Goal: Task Accomplishment & Management: Manage account settings

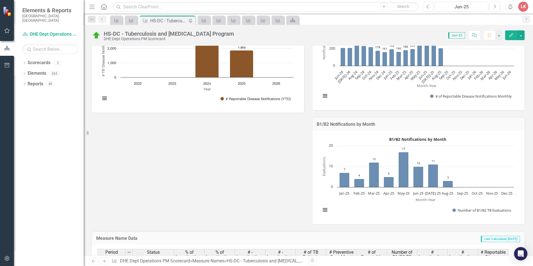
scroll to position [362, 0]
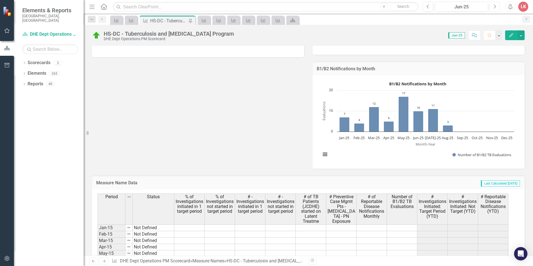
click at [494, 7] on icon "Next" at bounding box center [494, 6] width 3 height 5
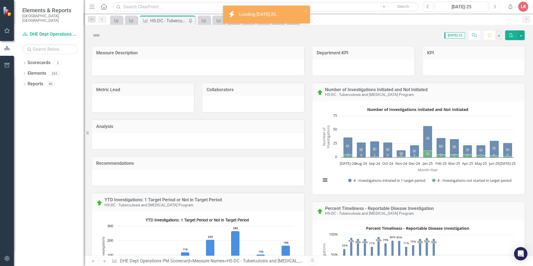
click at [494, 7] on icon "Next" at bounding box center [494, 6] width 3 height 5
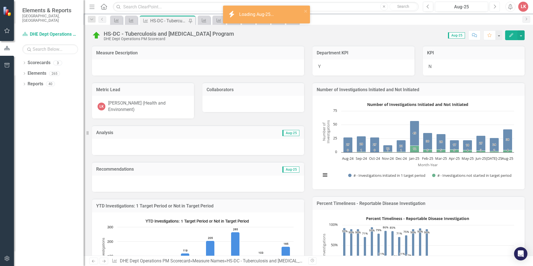
click at [494, 7] on icon "Next" at bounding box center [494, 6] width 3 height 5
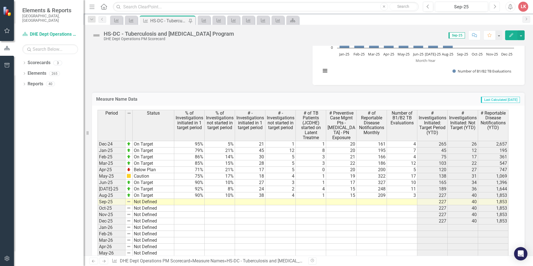
scroll to position [769, 0]
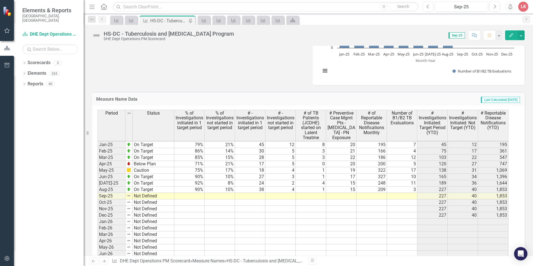
click at [403, 196] on tbody "Jul-23 Not Defined Aug-23 Not Defined Sep-23 Not Defined Oct-23 Not Defined Nov…" at bounding box center [303, 161] width 411 height 270
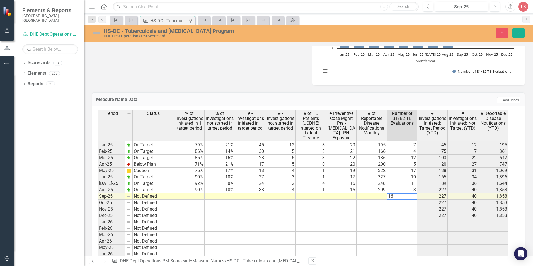
type textarea "16"
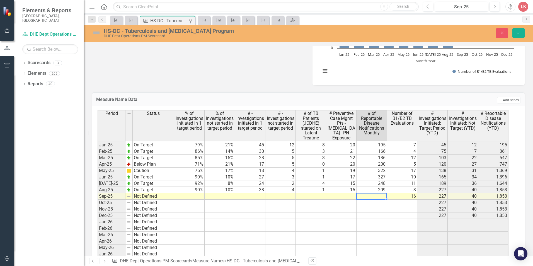
click at [366, 195] on td at bounding box center [372, 196] width 30 height 6
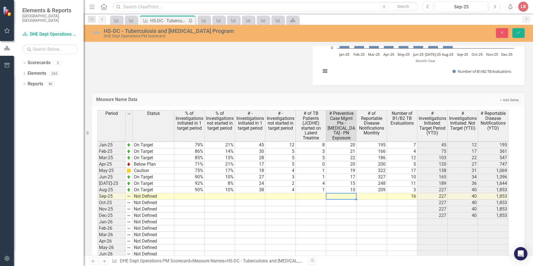
click at [349, 194] on td at bounding box center [341, 196] width 30 height 6
type textarea "15"
click at [382, 196] on td at bounding box center [372, 196] width 30 height 6
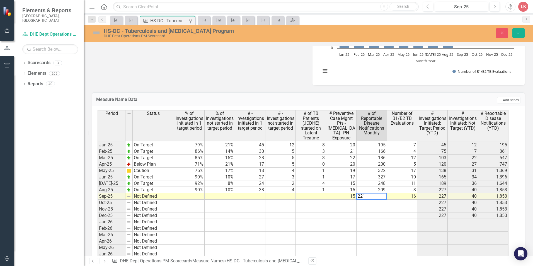
type textarea "221"
click at [372, 202] on td at bounding box center [372, 203] width 30 height 6
drag, startPoint x: 522, startPoint y: 31, endPoint x: 522, endPoint y: 47, distance: 16.2
click at [522, 31] on button "Save" at bounding box center [518, 33] width 12 height 10
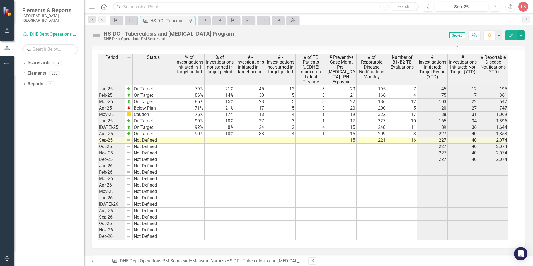
scroll to position [741, 0]
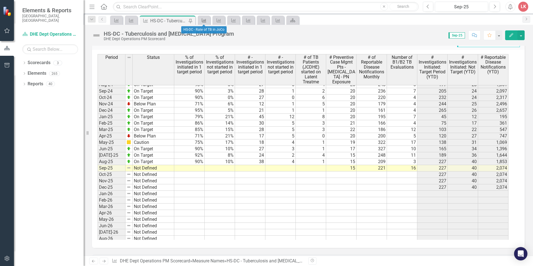
click at [202, 20] on icon "Measure Name" at bounding box center [204, 20] width 6 height 4
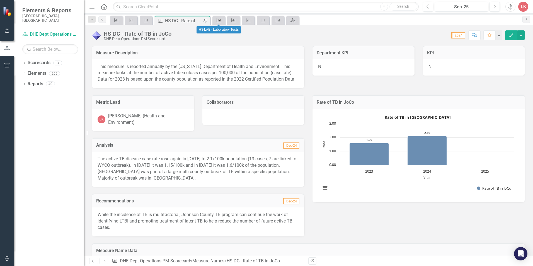
click at [223, 21] on link "Measure Name" at bounding box center [219, 20] width 10 height 7
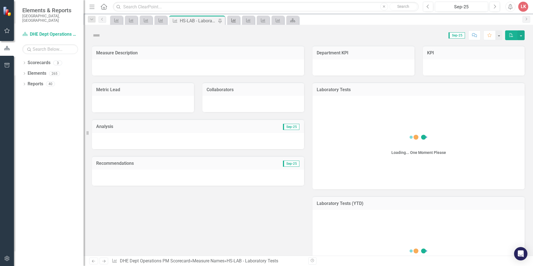
click at [233, 21] on icon at bounding box center [233, 20] width 4 height 4
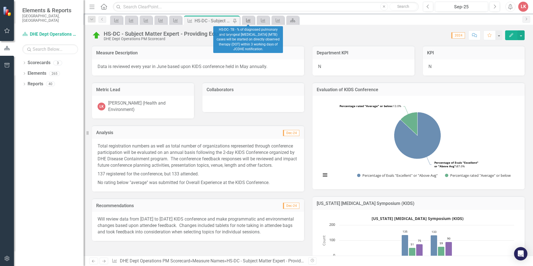
click at [249, 21] on icon "Measure Name" at bounding box center [249, 20] width 6 height 4
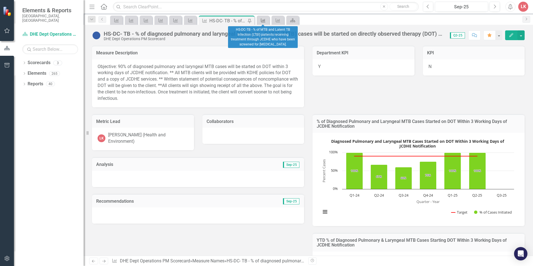
click at [265, 21] on icon at bounding box center [263, 20] width 4 height 4
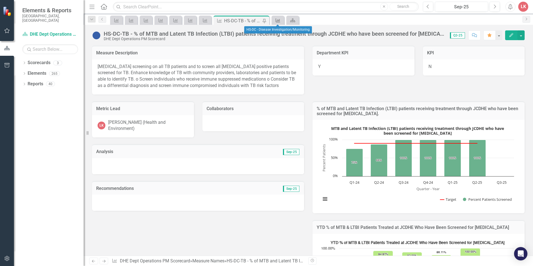
click at [279, 19] on icon "Measure Name" at bounding box center [278, 20] width 6 height 4
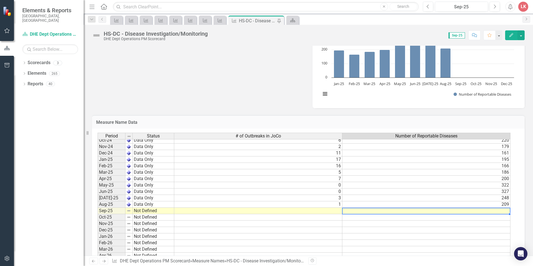
click at [492, 212] on tbody "Jun-23 Not Defined Jul-23 Not Defined Aug-23 Not Defined Sep-23 Not Defined Oct…" at bounding box center [304, 172] width 413 height 276
click at [492, 212] on td at bounding box center [426, 211] width 168 height 6
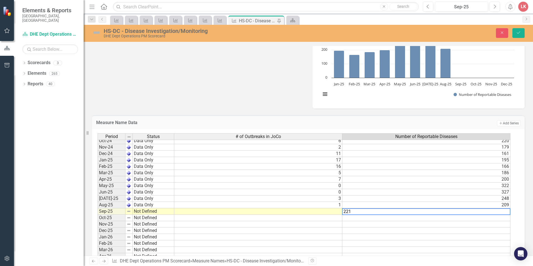
type textarea "221"
click at [307, 211] on td at bounding box center [258, 211] width 168 height 6
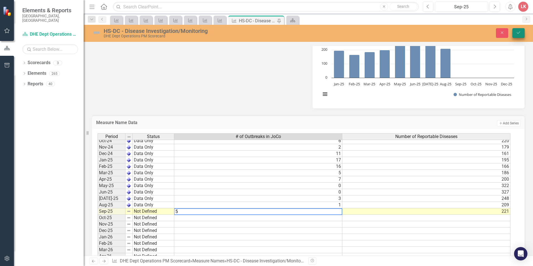
type textarea "5"
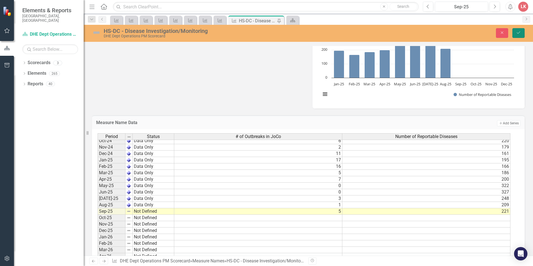
click at [517, 34] on icon "Save" at bounding box center [518, 33] width 5 height 4
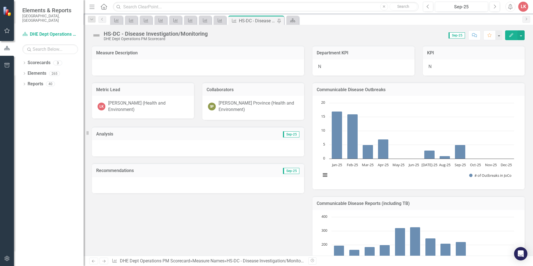
click at [94, 34] on img at bounding box center [96, 35] width 9 height 9
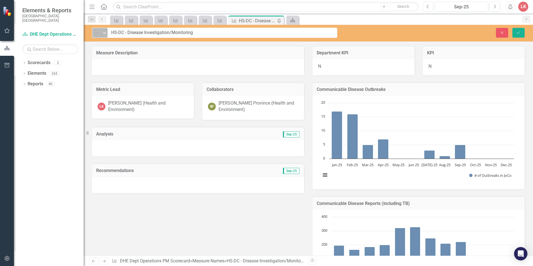
click at [103, 34] on icon "Expand" at bounding box center [105, 33] width 6 height 4
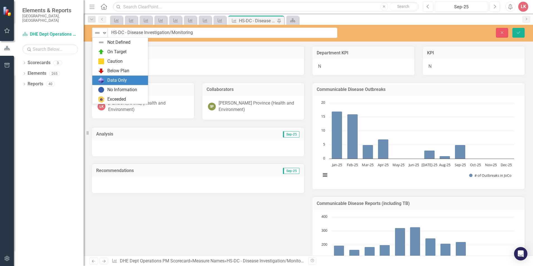
click at [109, 82] on div "Data Only" at bounding box center [117, 80] width 20 height 6
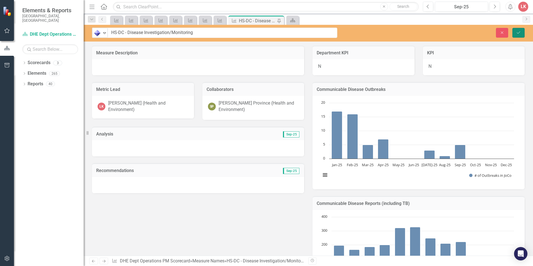
click at [518, 33] on icon "submit" at bounding box center [518, 32] width 3 height 2
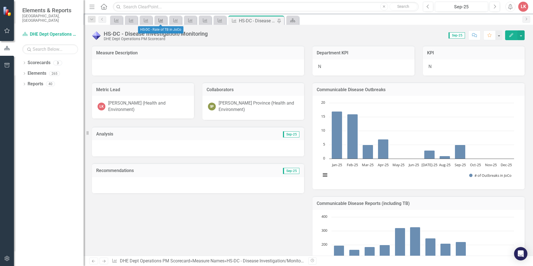
click at [159, 20] on icon "Measure Name" at bounding box center [161, 20] width 6 height 4
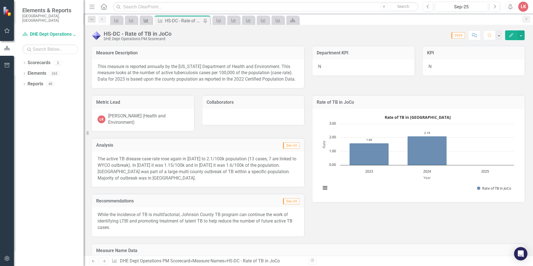
click at [144, 22] on icon "Measure Name" at bounding box center [146, 20] width 6 height 4
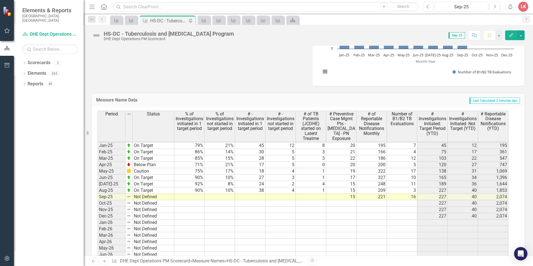
scroll to position [446, 0]
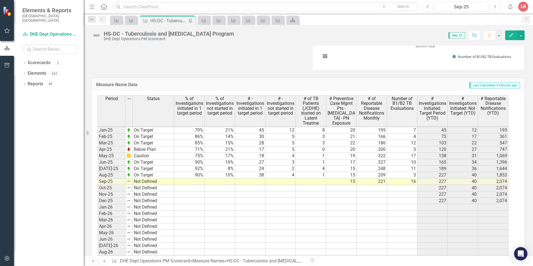
scroll to position [474, 0]
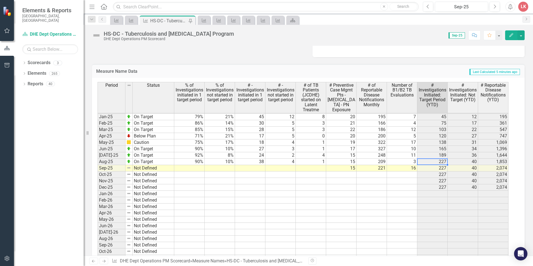
click at [437, 160] on tbody "May-23 Not Defined Jun-23 Not Defined [DATE]-23 Not Defined Aug-23 Not Defined …" at bounding box center [303, 126] width 411 height 282
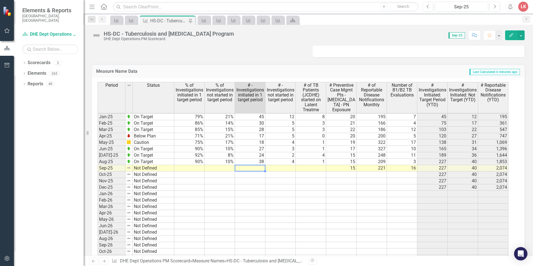
click at [260, 168] on td at bounding box center [250, 168] width 30 height 6
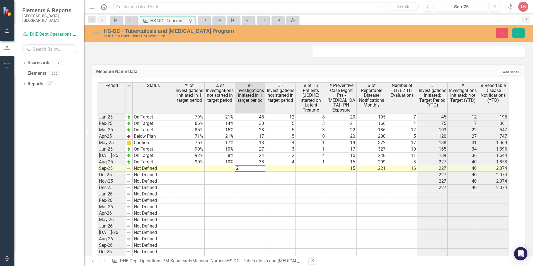
type textarea "21"
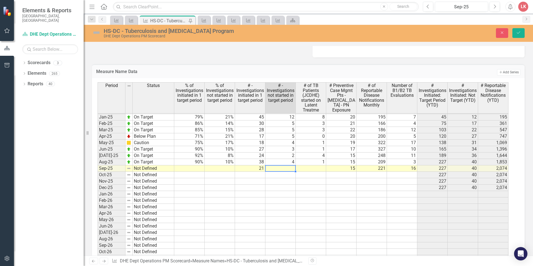
click at [280, 168] on td at bounding box center [280, 168] width 30 height 6
click at [280, 167] on td at bounding box center [280, 168] width 30 height 6
type textarea "8"
click at [285, 185] on td at bounding box center [280, 188] width 30 height 6
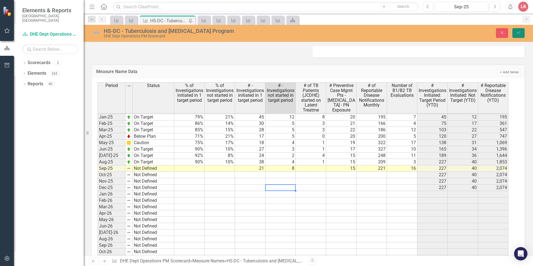
click at [516, 34] on icon "Save" at bounding box center [518, 33] width 5 height 4
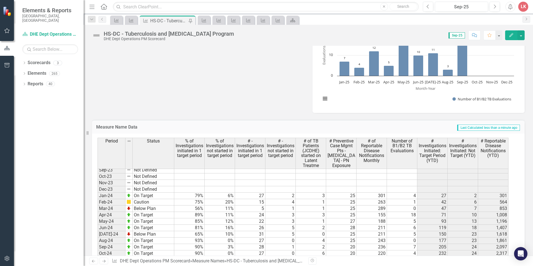
scroll to position [769, 0]
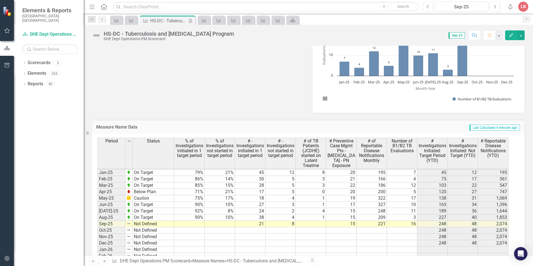
click at [199, 223] on td at bounding box center [189, 224] width 30 height 6
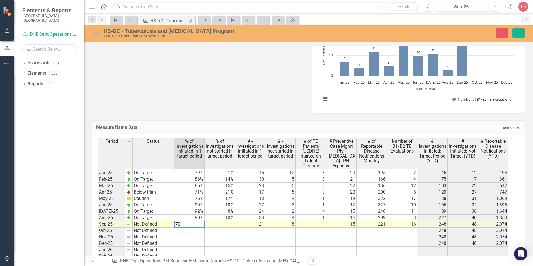
type textarea "70"
click at [223, 222] on td at bounding box center [220, 224] width 30 height 6
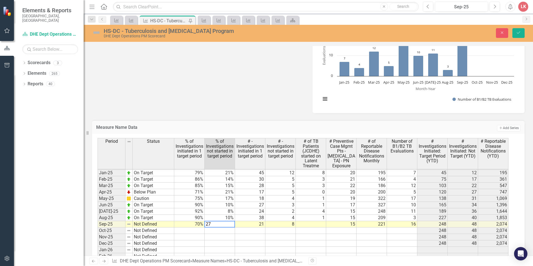
type textarea "27"
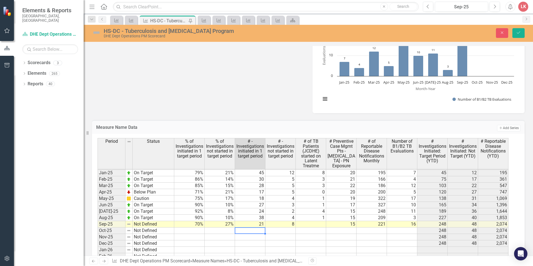
click at [255, 231] on td at bounding box center [250, 231] width 30 height 6
click at [519, 34] on icon "Save" at bounding box center [518, 33] width 5 height 4
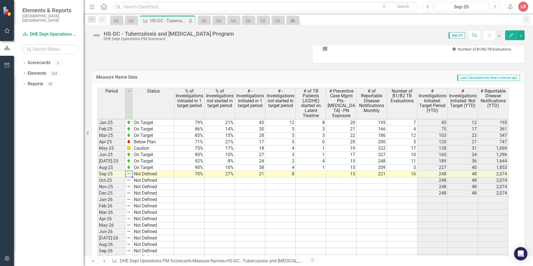
click at [127, 173] on img at bounding box center [129, 173] width 4 height 4
click at [129, 174] on img at bounding box center [129, 173] width 4 height 4
click at [96, 36] on img at bounding box center [96, 35] width 9 height 9
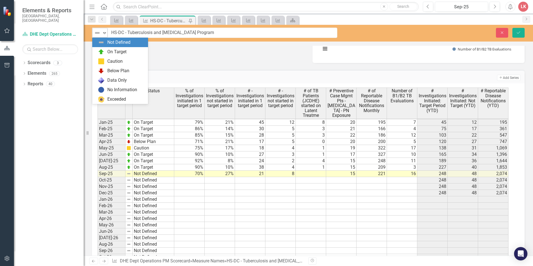
click at [105, 30] on div "Expand" at bounding box center [105, 32] width 6 height 9
click at [115, 70] on div "Below Plan" at bounding box center [118, 71] width 22 height 6
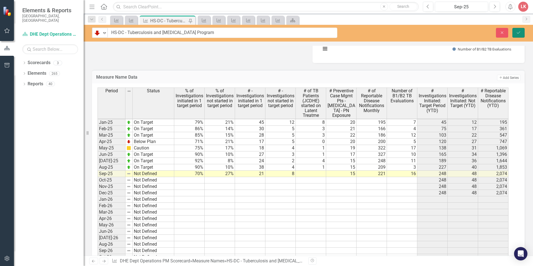
click at [517, 32] on icon "Save" at bounding box center [518, 33] width 5 height 4
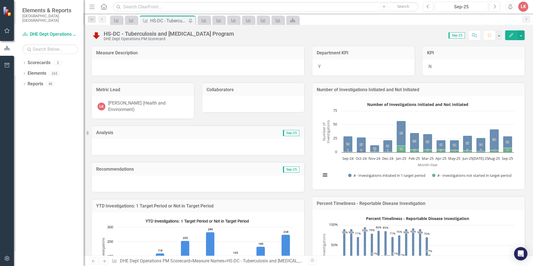
scroll to position [139, 0]
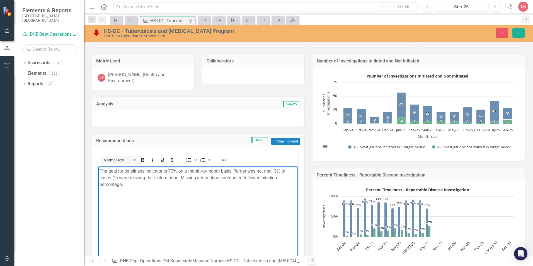
scroll to position [28, 0]
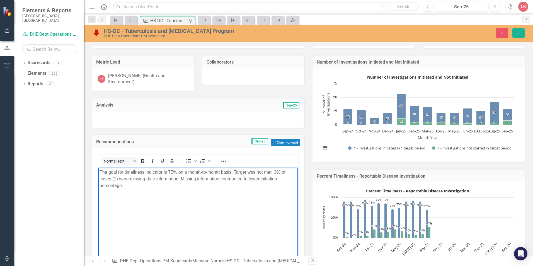
drag, startPoint x: 125, startPoint y: 185, endPoint x: 274, endPoint y: 172, distance: 149.5
click at [274, 172] on p "The goal for timeliness indicator is 75% on a month-to-month basis. Target was …" at bounding box center [198, 179] width 197 height 20
click at [188, 220] on body "The goal for timeliness indicator is 75% on a month-to-month basis. Target was …" at bounding box center [198, 209] width 200 height 84
drag, startPoint x: 124, startPoint y: 185, endPoint x: 275, endPoint y: 173, distance: 151.1
click at [275, 173] on p "The goal for timeliness indicator is 75% on a month-to-month basis. Target was …" at bounding box center [198, 179] width 197 height 20
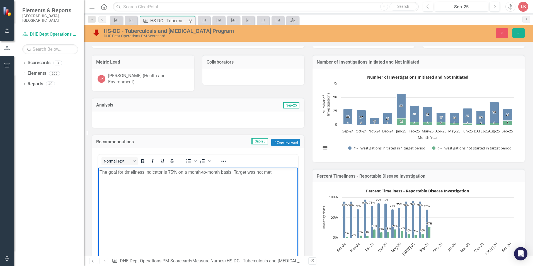
click at [211, 216] on body "The goal for timeliness indicator is 75% on a month-to-month basis. Target was …" at bounding box center [198, 209] width 200 height 84
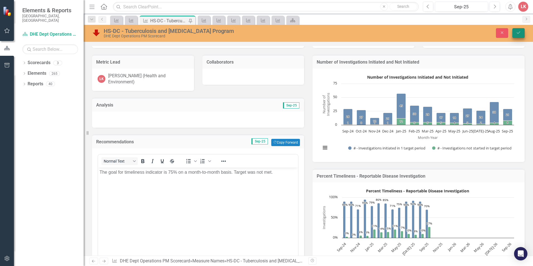
click at [517, 32] on icon "Save" at bounding box center [518, 33] width 5 height 4
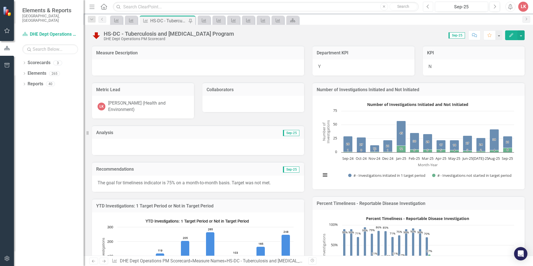
click at [429, 6] on icon "Previous" at bounding box center [428, 6] width 3 height 5
click at [428, 6] on icon "Previous" at bounding box center [428, 6] width 3 height 5
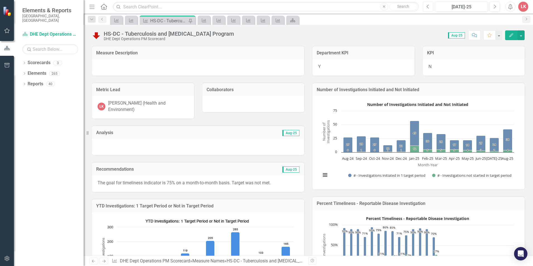
click at [428, 6] on icon "Previous" at bounding box center [428, 6] width 3 height 5
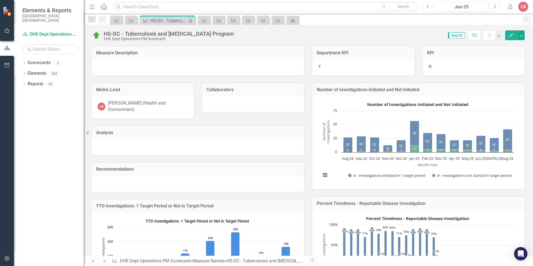
click at [428, 6] on icon "Previous" at bounding box center [428, 6] width 3 height 5
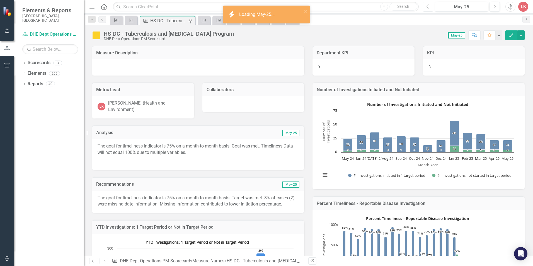
click at [428, 6] on icon "Previous" at bounding box center [428, 6] width 3 height 5
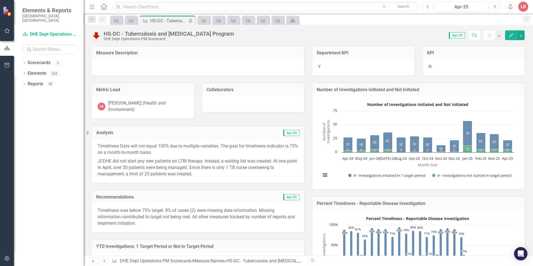
click at [429, 6] on icon "Previous" at bounding box center [428, 6] width 3 height 5
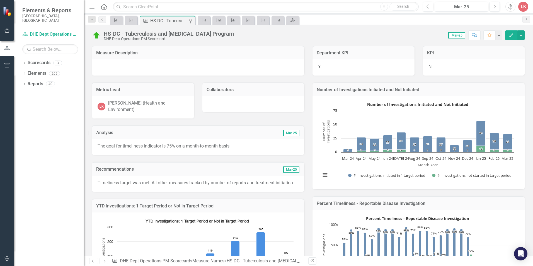
click at [128, 186] on p "Timeliness target was met. All other measures tracked by number of reports and …" at bounding box center [198, 183] width 201 height 6
drag, startPoint x: 118, startPoint y: 185, endPoint x: 115, endPoint y: 181, distance: 4.9
click at [105, 182] on p "Timeliness target was met. All other measures tracked by number of reports and …" at bounding box center [198, 183] width 201 height 6
click at [119, 181] on p "Timeliness target was met. All other measures tracked by number of reports and …" at bounding box center [198, 183] width 201 height 6
drag, startPoint x: 117, startPoint y: 185, endPoint x: 111, endPoint y: 185, distance: 6.4
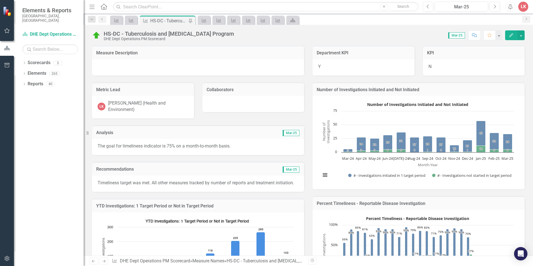
click at [111, 185] on p "Timeliness target was met. All other measures tracked by number of reports and …" at bounding box center [198, 183] width 201 height 6
click at [117, 184] on p "Timeliness target was met. All other measures tracked by number of reports and …" at bounding box center [198, 183] width 201 height 6
click at [117, 185] on p "Timeliness target was met. All other measures tracked by number of reports and …" at bounding box center [198, 183] width 201 height 6
click at [110, 184] on p "Timeliness target was met. All other measures tracked by number of reports and …" at bounding box center [198, 183] width 201 height 6
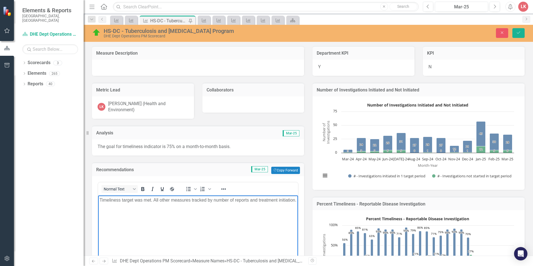
drag, startPoint x: 121, startPoint y: 207, endPoint x: 99, endPoint y: 201, distance: 22.9
click at [99, 201] on body "Timeliness target was met. All other measures tracked by number of reports and …" at bounding box center [198, 237] width 200 height 84
copy p "Timeliness target was met. All other measures tracked by number of reports and …"
drag, startPoint x: 176, startPoint y: 226, endPoint x: 179, endPoint y: 229, distance: 4.1
click at [176, 227] on body "Timeliness target was met. All other measures tracked by number of reports and …" at bounding box center [198, 237] width 200 height 84
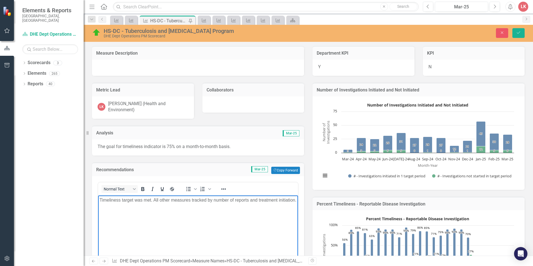
click at [251, 232] on body "Timeliness target was met. All other measures tracked by number of reports and …" at bounding box center [198, 237] width 200 height 84
click at [494, 5] on icon "Next" at bounding box center [494, 6] width 3 height 5
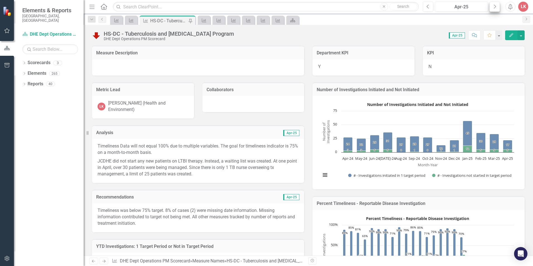
click at [496, 7] on icon "button" at bounding box center [495, 6] width 2 height 4
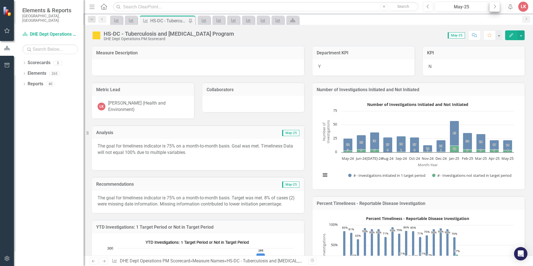
click at [496, 7] on icon "button" at bounding box center [495, 6] width 2 height 4
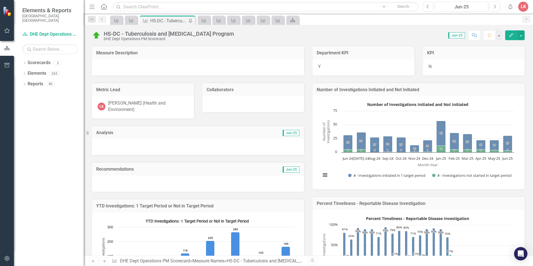
click at [175, 179] on div at bounding box center [198, 184] width 212 height 16
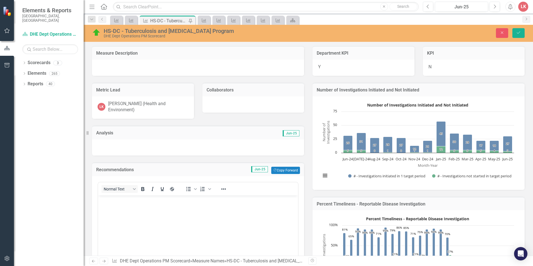
click at [128, 222] on body "Rich Text Area. Press ALT-0 for help." at bounding box center [198, 237] width 200 height 84
click at [520, 34] on icon "Save" at bounding box center [518, 33] width 5 height 4
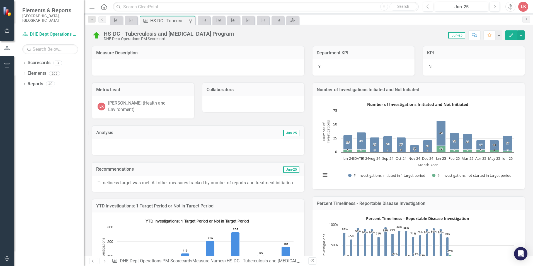
click at [139, 142] on div at bounding box center [198, 147] width 212 height 16
click at [136, 142] on div at bounding box center [198, 147] width 212 height 16
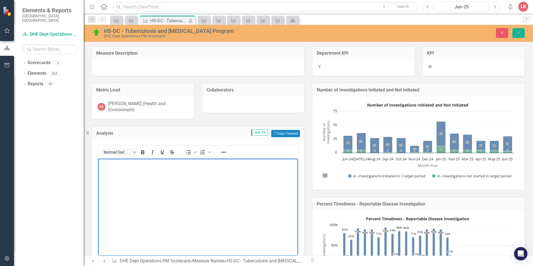
click at [145, 199] on body "Rich Text Area. Press ALT-0 for help." at bounding box center [198, 201] width 200 height 84
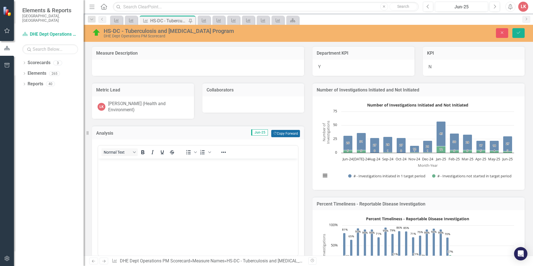
click at [287, 130] on button "Copy Forward Copy Forward" at bounding box center [285, 133] width 29 height 7
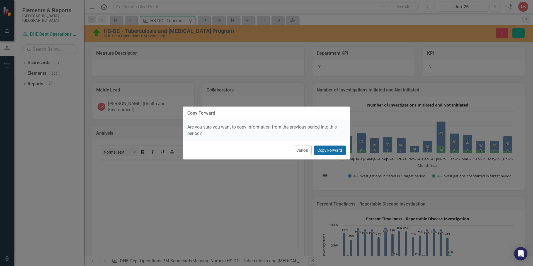
click at [333, 151] on button "Copy Forward" at bounding box center [330, 151] width 32 height 10
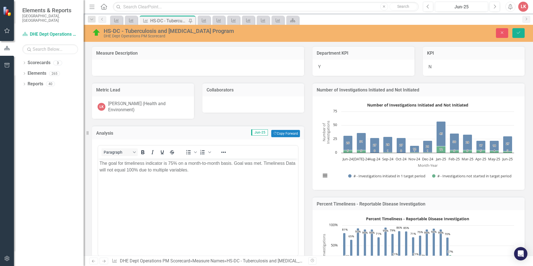
click at [216, 173] on p "The goal for timeliness indicator is 75% on a month-to-month basis. Goal was me…" at bounding box center [198, 166] width 197 height 13
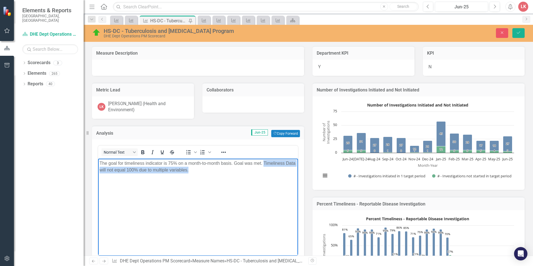
drag, startPoint x: 200, startPoint y: 170, endPoint x: 264, endPoint y: 163, distance: 64.0
click at [264, 163] on p "The goal for timeliness indicator is 75% on a month-to-month basis. Goal was me…" at bounding box center [198, 166] width 197 height 13
click at [221, 207] on body "The goal for timeliness indicator is 75% on a month-to-month basis. Goal was me…" at bounding box center [198, 201] width 200 height 84
click at [193, 201] on body "The goal for timeliness indicator is 75% on a month-to-month basis. Goal was me…" at bounding box center [198, 201] width 200 height 84
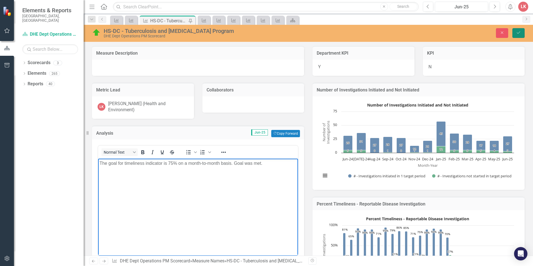
click at [521, 31] on icon "Save" at bounding box center [518, 33] width 5 height 4
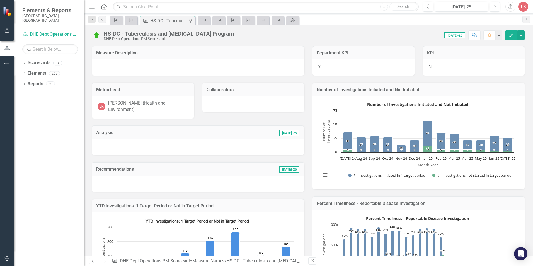
click at [426, 6] on button "Previous" at bounding box center [428, 7] width 10 height 10
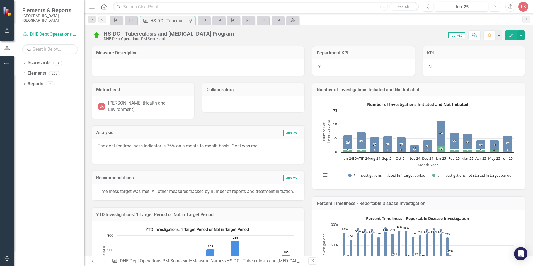
click at [495, 7] on icon "Next" at bounding box center [494, 6] width 3 height 5
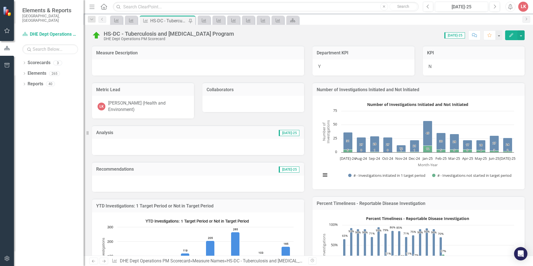
click at [239, 143] on div at bounding box center [198, 147] width 212 height 16
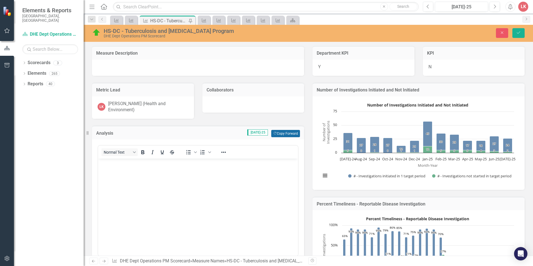
click at [290, 130] on button "Copy Forward Copy Forward" at bounding box center [285, 133] width 29 height 7
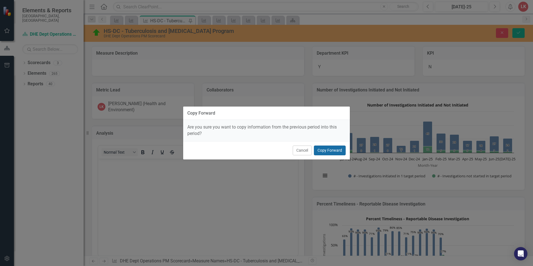
click at [321, 149] on button "Copy Forward" at bounding box center [330, 151] width 32 height 10
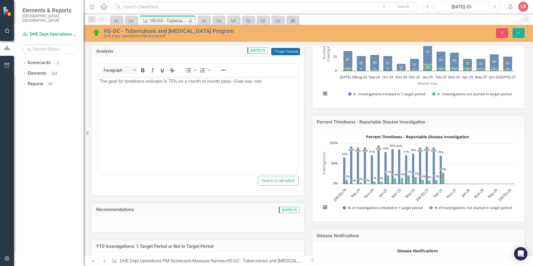
scroll to position [84, 0]
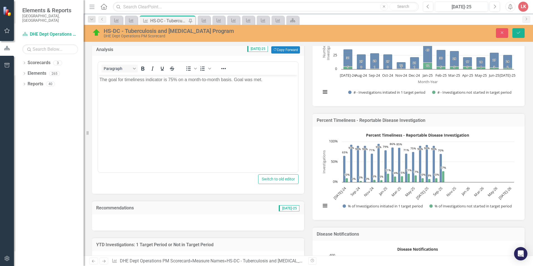
click at [200, 218] on div at bounding box center [198, 222] width 212 height 16
click at [200, 217] on div at bounding box center [198, 222] width 212 height 16
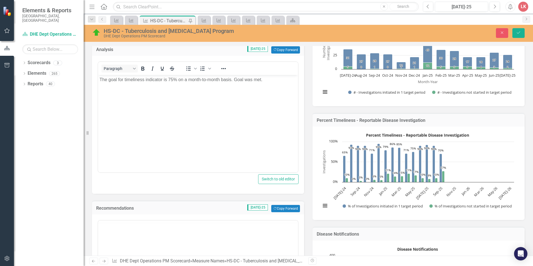
scroll to position [0, 0]
click at [284, 205] on button "Copy Forward Copy Forward" at bounding box center [285, 208] width 29 height 7
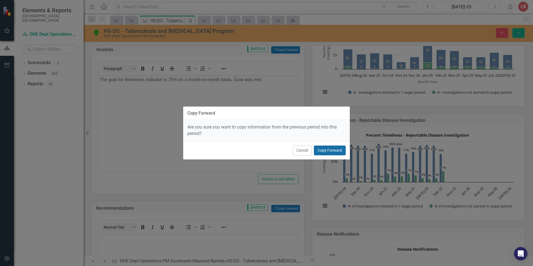
click at [325, 151] on button "Copy Forward" at bounding box center [330, 151] width 32 height 10
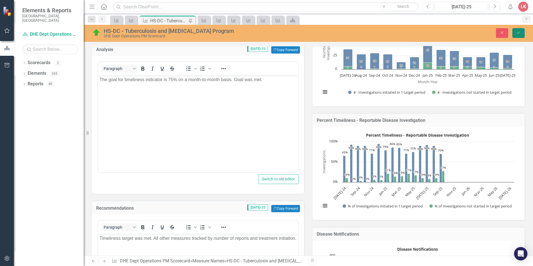
click at [521, 35] on button "Save" at bounding box center [518, 33] width 12 height 10
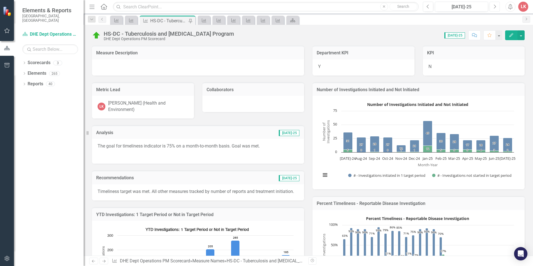
click at [497, 7] on button "Next" at bounding box center [495, 7] width 10 height 10
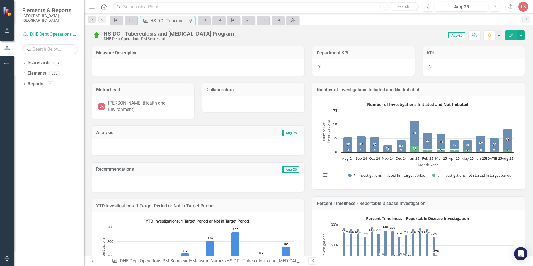
click at [170, 139] on div at bounding box center [198, 147] width 212 height 16
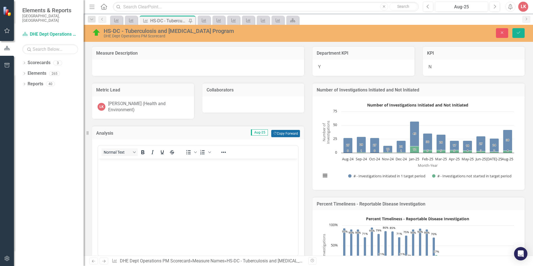
click at [282, 130] on button "Copy Forward Copy Forward" at bounding box center [285, 133] width 29 height 7
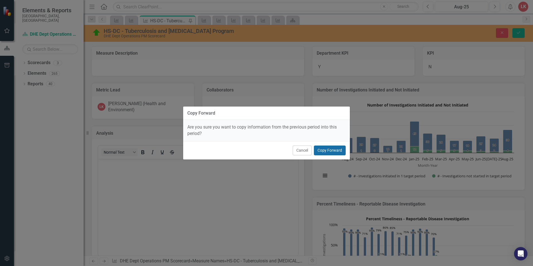
click at [334, 149] on button "Copy Forward" at bounding box center [330, 151] width 32 height 10
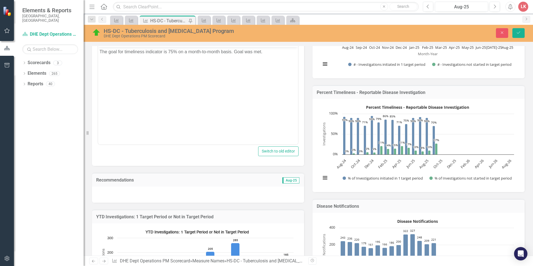
click at [180, 192] on div at bounding box center [198, 195] width 212 height 16
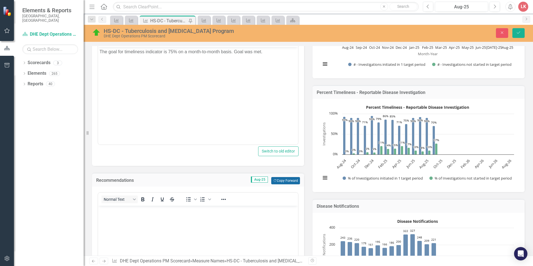
click at [291, 178] on button "Copy Forward Copy Forward" at bounding box center [285, 180] width 29 height 7
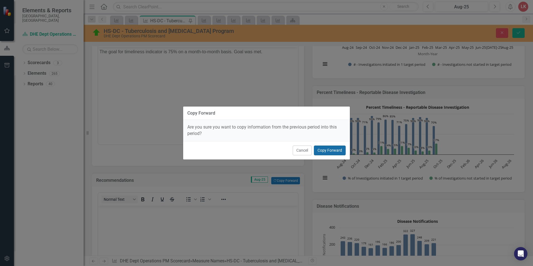
click at [326, 150] on button "Copy Forward" at bounding box center [330, 151] width 32 height 10
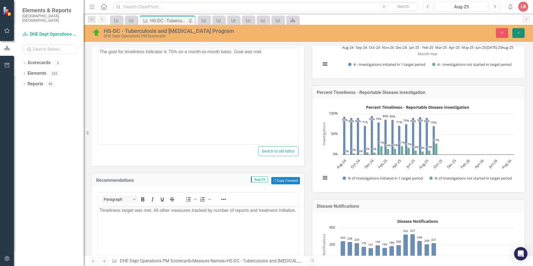
click at [519, 31] on icon "Save" at bounding box center [518, 33] width 5 height 4
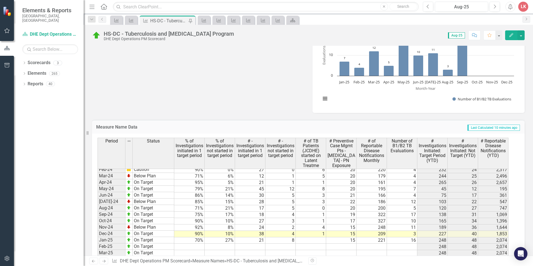
scroll to position [753, 0]
click at [320, 241] on tbody "May-23 Not Defined Jun-23 Not Defined [DATE]-23 Not Defined Aug-23 Not Defined …" at bounding box center [303, 198] width 411 height 282
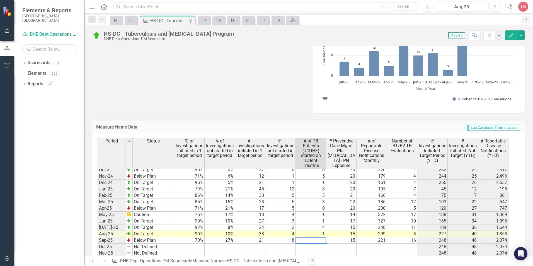
click at [312, 240] on td at bounding box center [311, 240] width 30 height 6
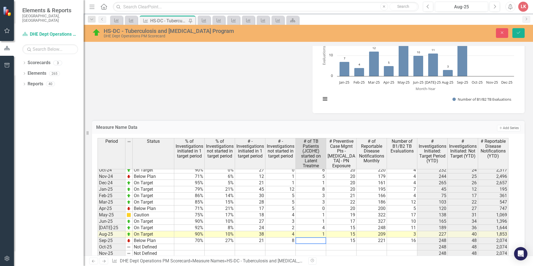
type textarea "1"
click at [315, 248] on td at bounding box center [311, 247] width 30 height 6
click at [521, 33] on icon "Save" at bounding box center [518, 33] width 5 height 4
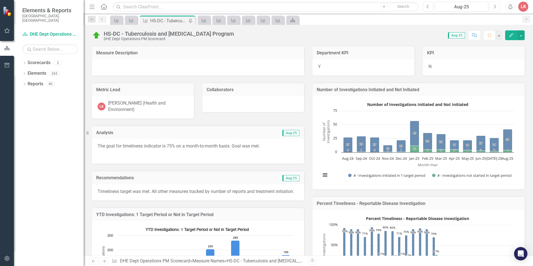
click at [494, 7] on icon "Next" at bounding box center [494, 6] width 3 height 5
